Goal: Task Accomplishment & Management: Complete application form

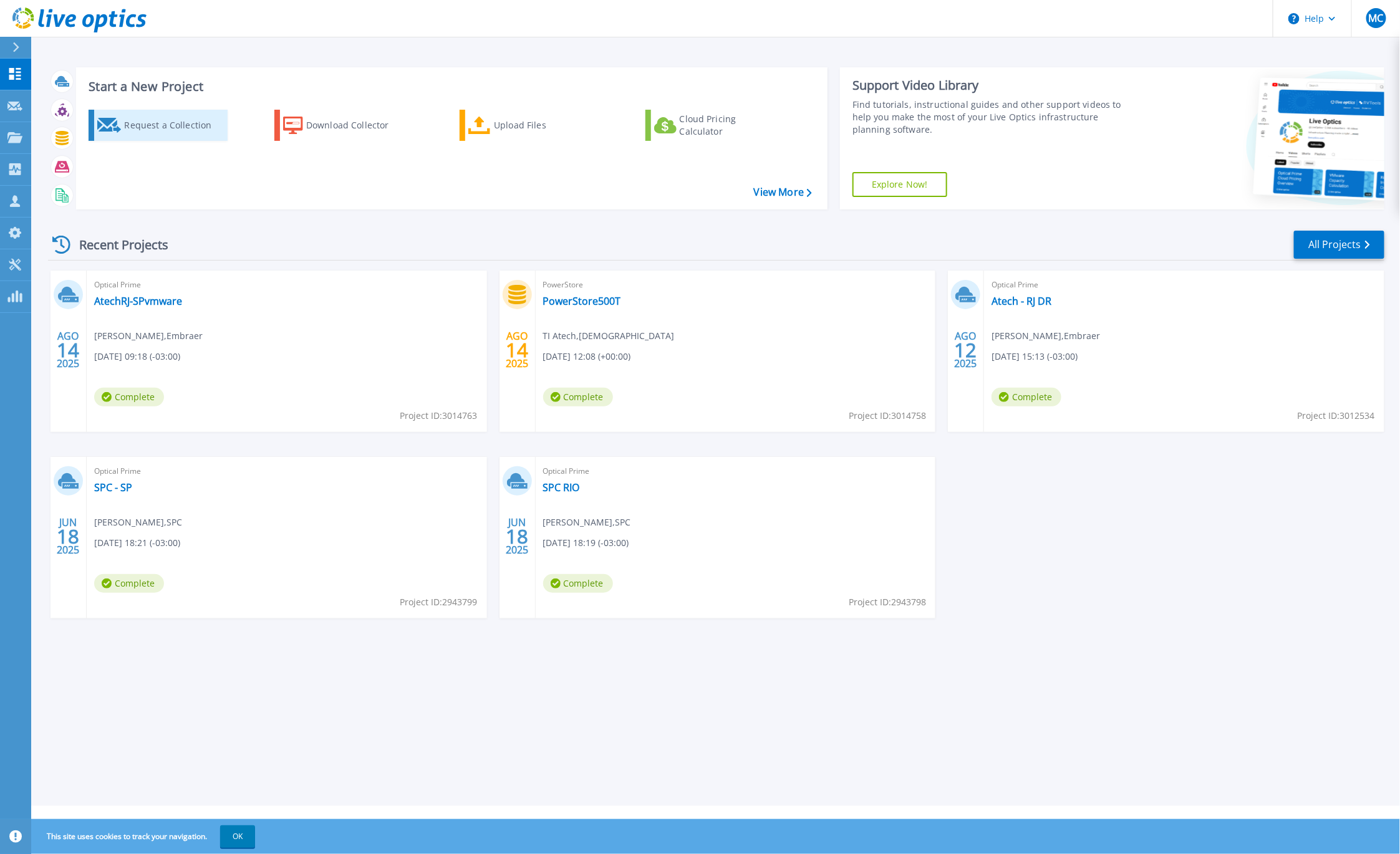
click at [130, 129] on div "Request a Collection" at bounding box center [174, 125] width 100 height 25
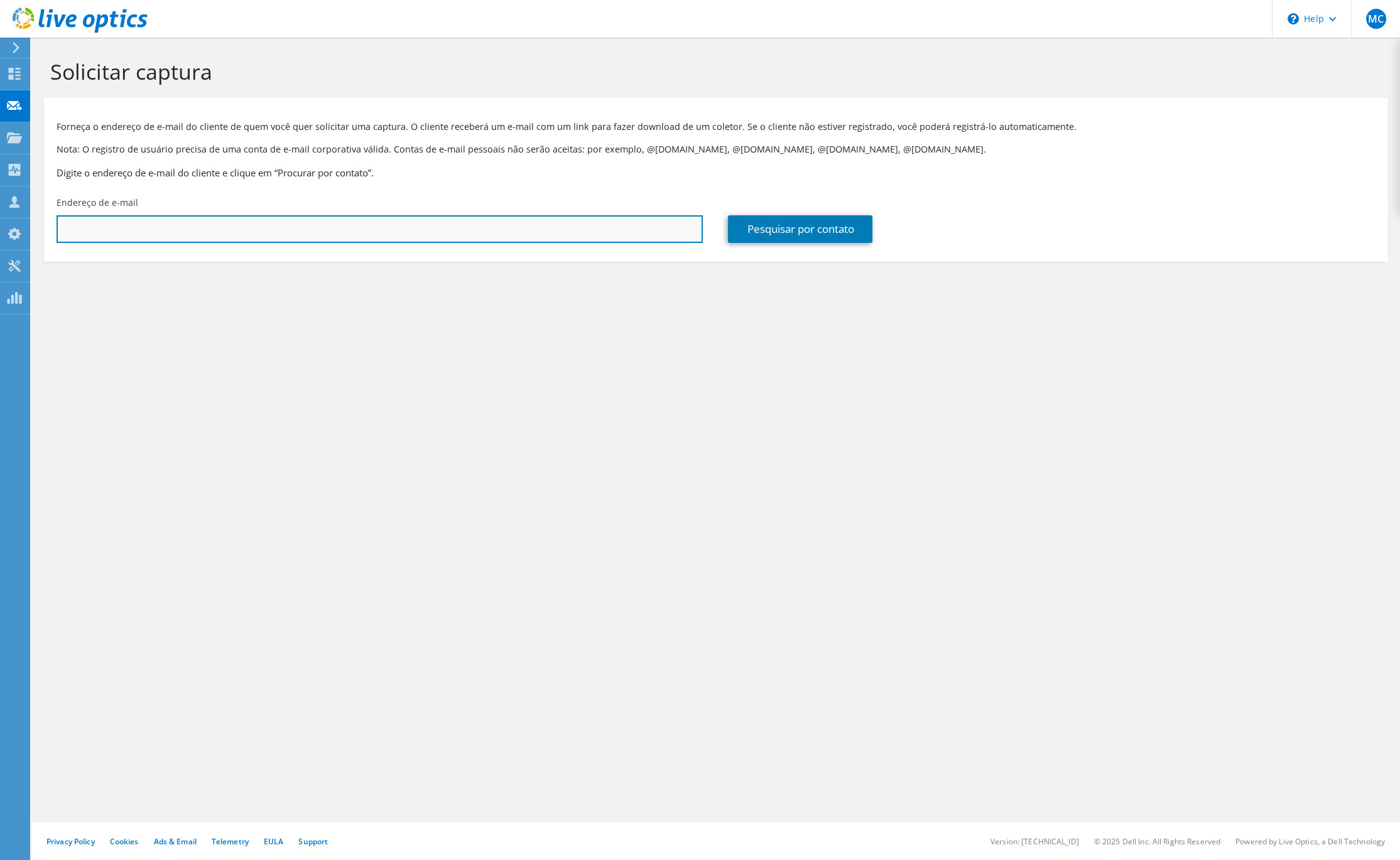
click at [208, 234] on input "text" at bounding box center [380, 229] width 646 height 28
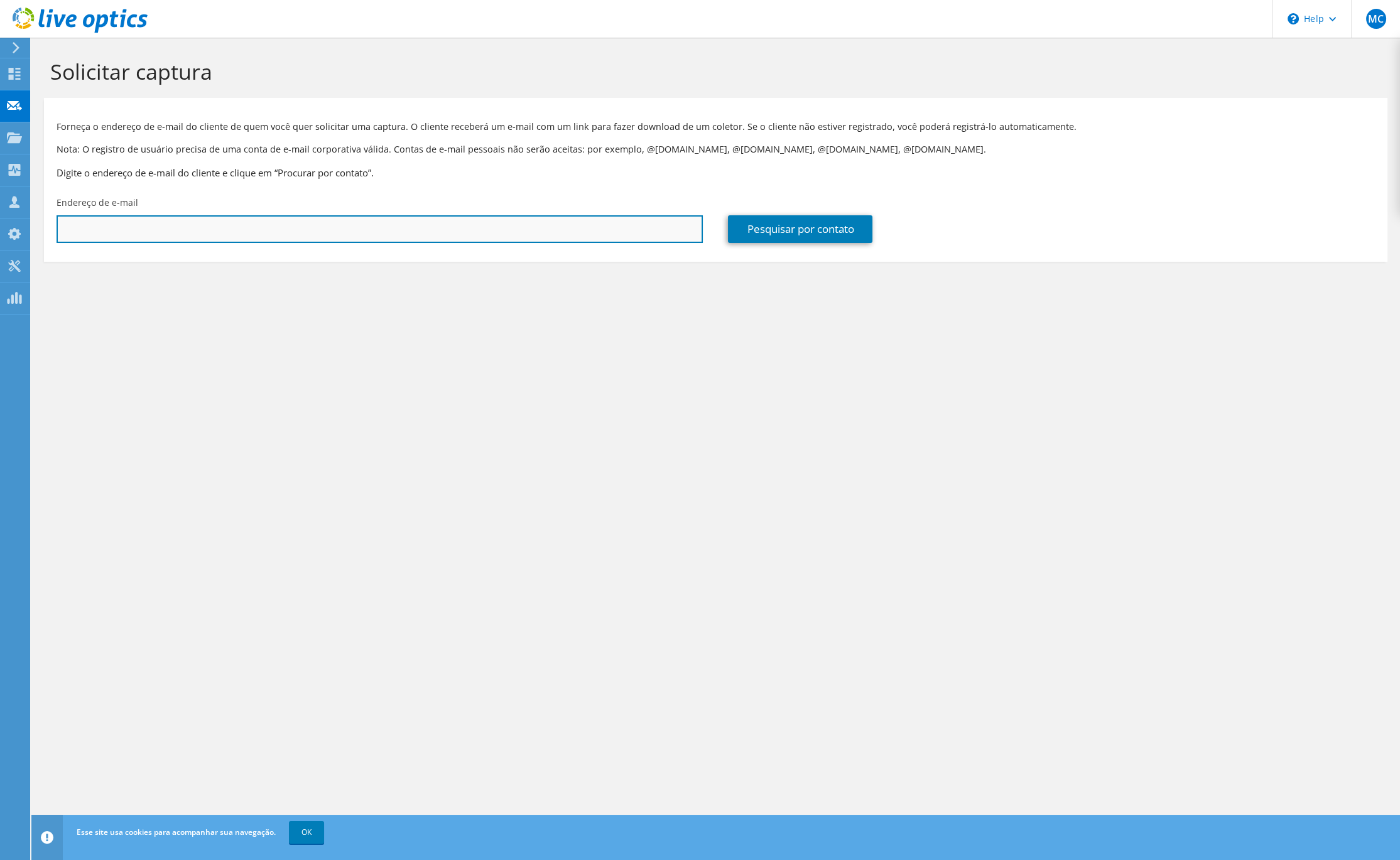
paste input "[EMAIL_ADDRESS][DOMAIN_NAME]"
type input "[EMAIL_ADDRESS][DOMAIN_NAME]"
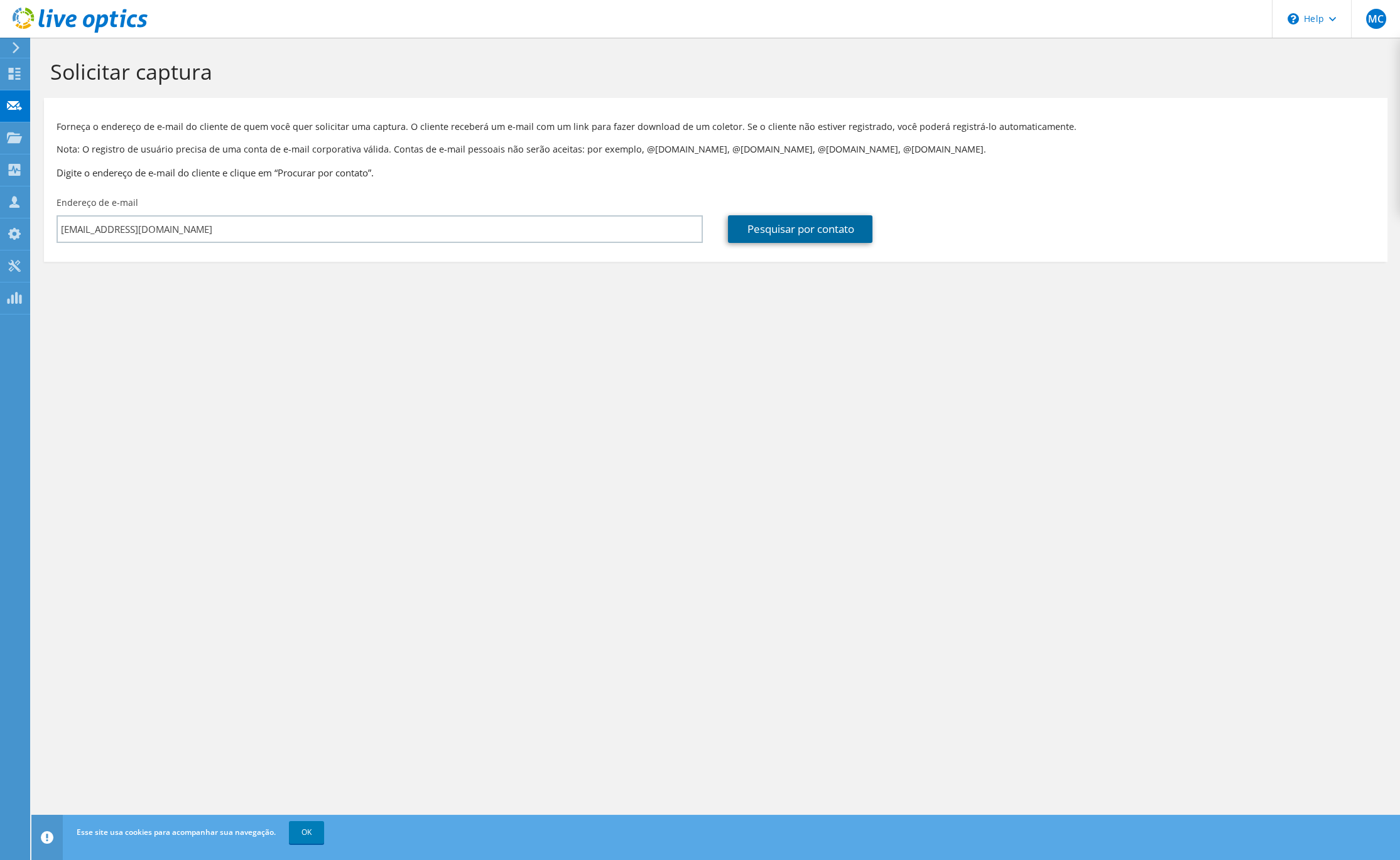
click at [788, 232] on link "Pesquisar por contato" at bounding box center [800, 229] width 144 height 28
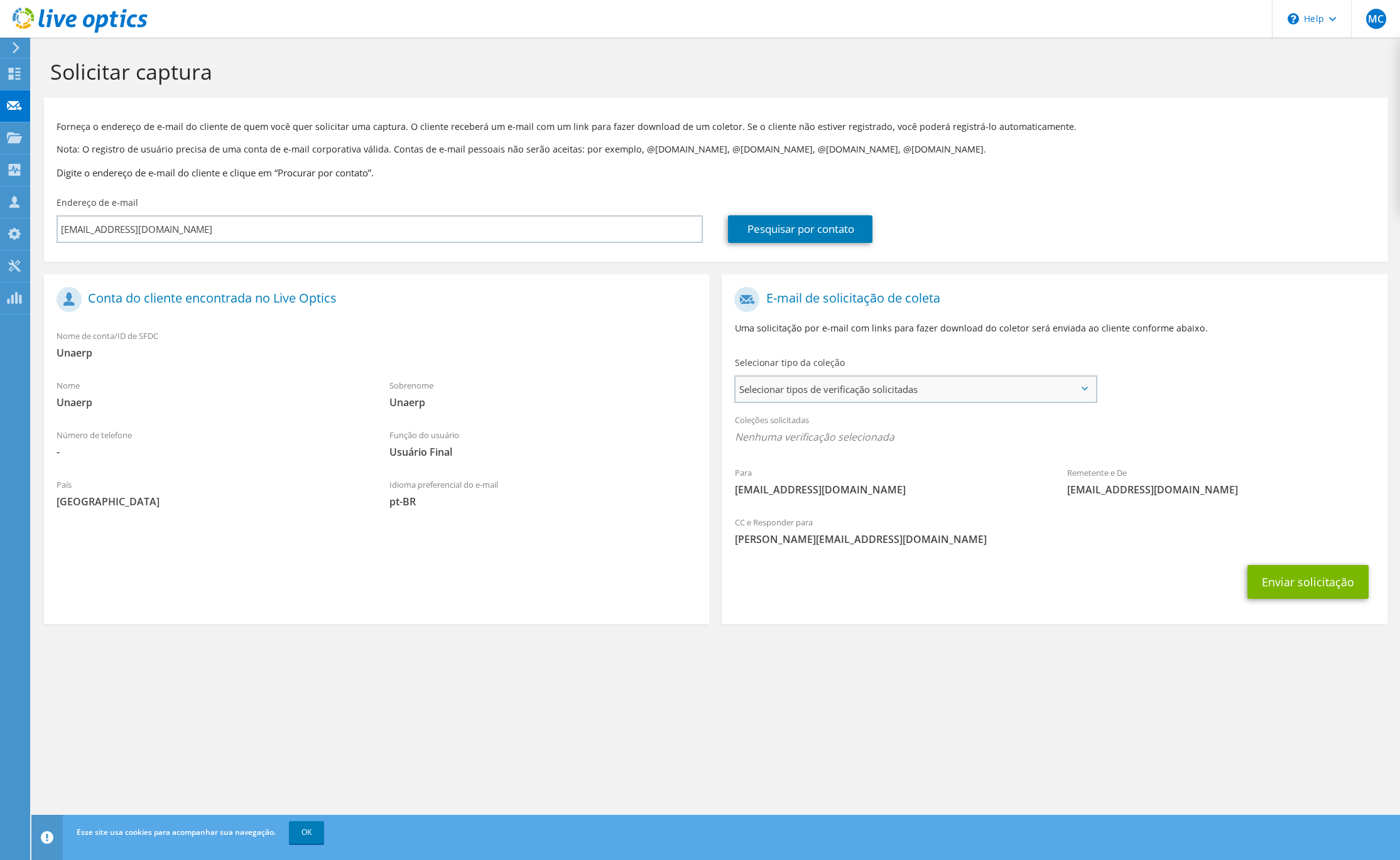
click at [818, 395] on span "Selecionar tipos de verificação solicitadas" at bounding box center [915, 389] width 359 height 25
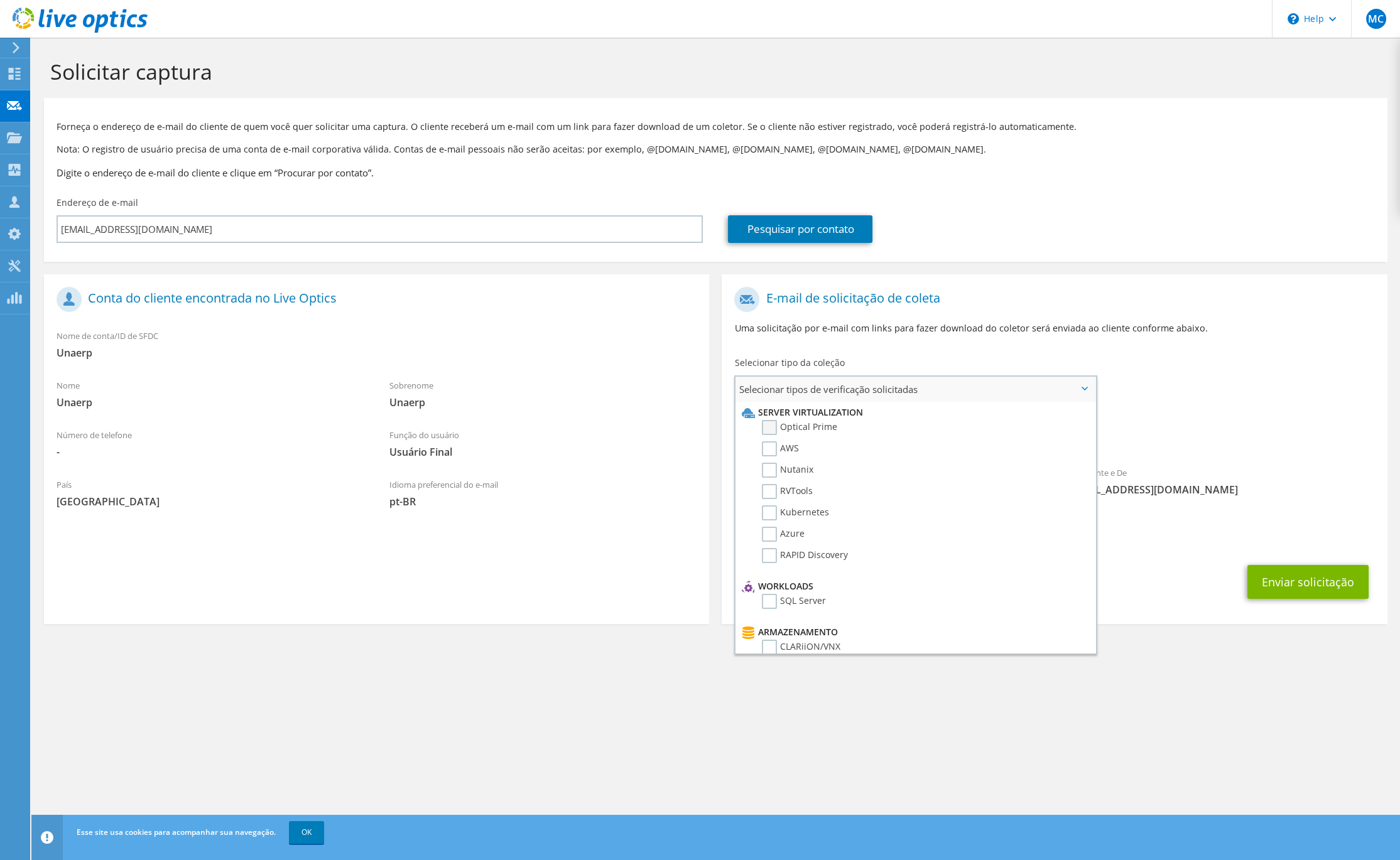
click at [770, 425] on label "Optical Prime" at bounding box center [799, 427] width 75 height 15
click at [0, 0] on input "Optical Prime" at bounding box center [0, 0] width 0 height 0
click at [960, 694] on div "Solicitar captura Forneça o endereço de e-mail do cliente de quem você quer sol…" at bounding box center [716, 449] width 1369 height 823
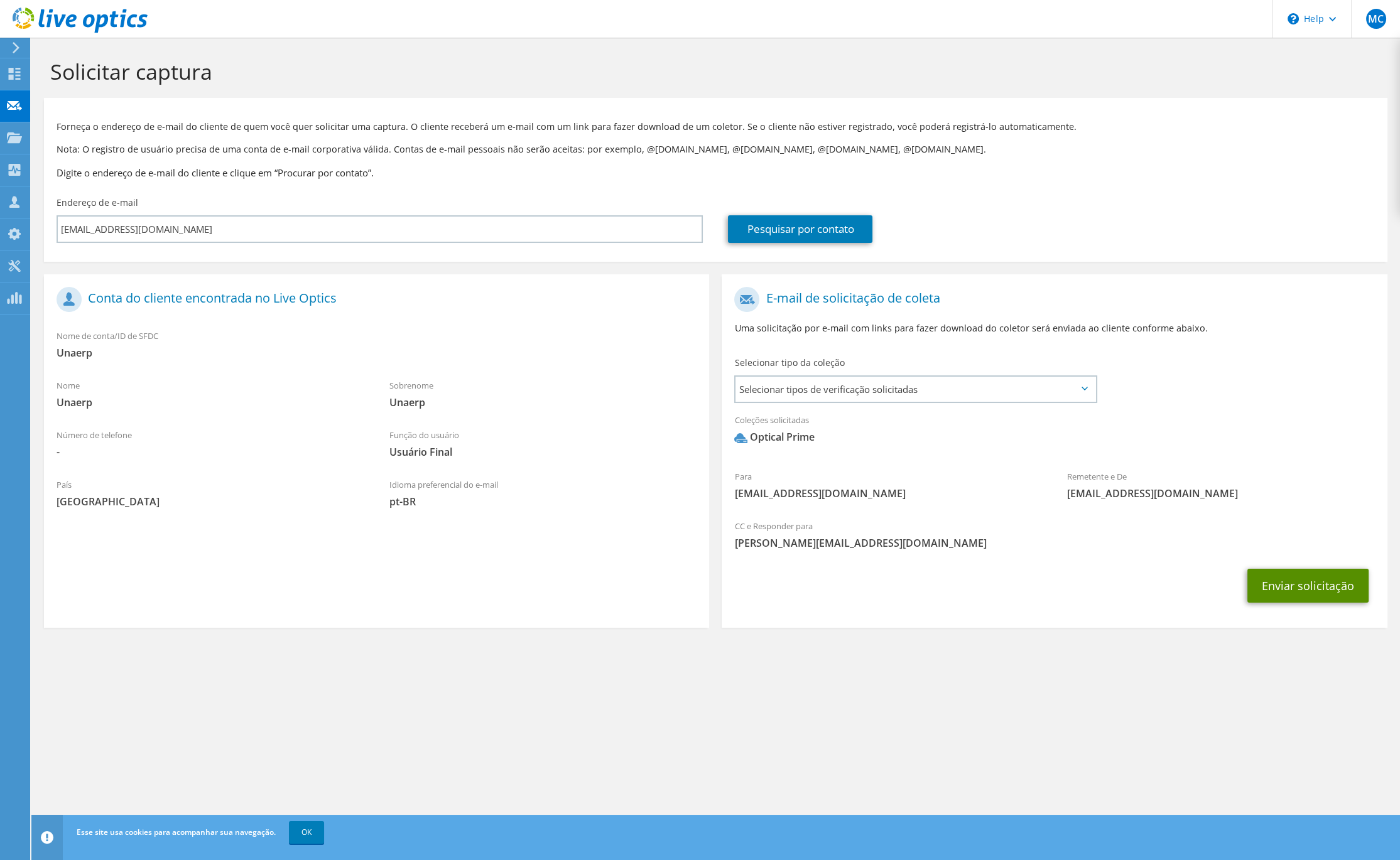
click at [1292, 581] on button "Enviar solicitação" at bounding box center [1308, 585] width 122 height 34
